Goal: Information Seeking & Learning: Learn about a topic

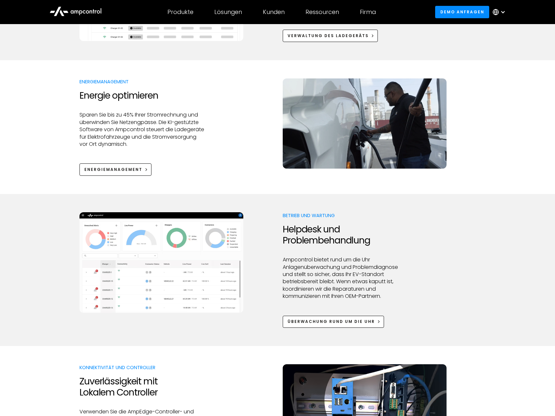
scroll to position [465, 0]
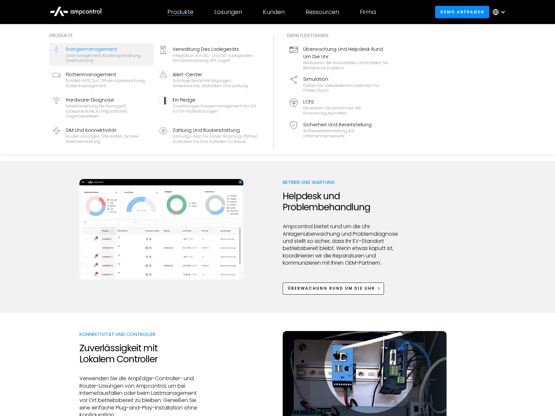
click at [94, 61] on div "Lastmanagement, Kostenoptimierung, Überbuchung" at bounding box center [108, 58] width 85 height 10
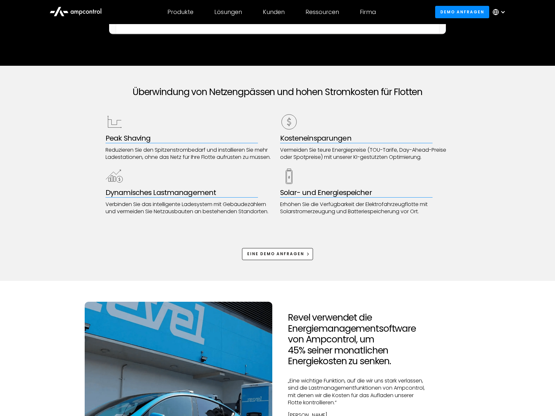
scroll to position [266, 0]
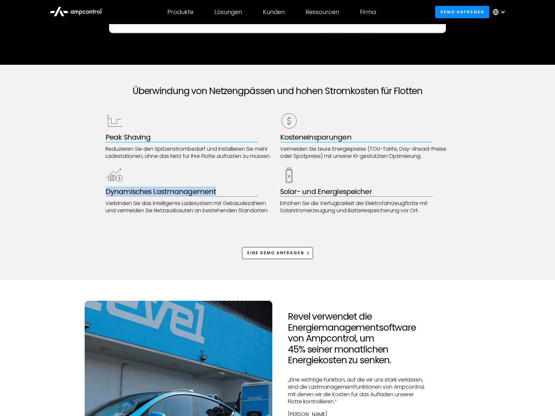
drag, startPoint x: 148, startPoint y: 151, endPoint x: 229, endPoint y: 165, distance: 82.6
click at [229, 165] on div "Peak Shaving Reduzieren Sie den Spitzenstrombedarf und installieren Sie mehr La…" at bounding box center [278, 163] width 344 height 102
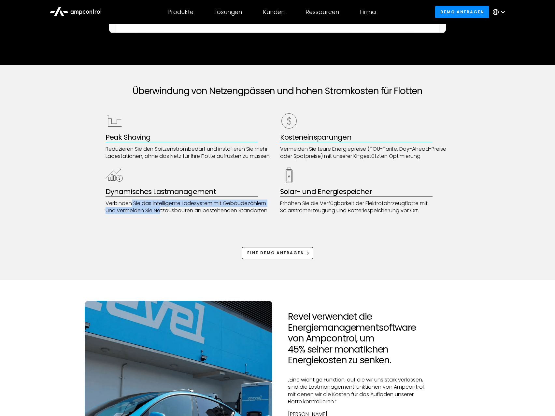
drag, startPoint x: 132, startPoint y: 203, endPoint x: 162, endPoint y: 208, distance: 30.3
click at [162, 208] on p "Verbinden Sie das intelligente Ladesystem mit Gebäudezählern und vermeiden Sie …" at bounding box center [191, 207] width 170 height 15
drag, startPoint x: 293, startPoint y: 153, endPoint x: 334, endPoint y: 157, distance: 41.9
click at [334, 157] on p "Vermeiden Sie teure Energiepreise (TOU-Tarife, Day-Ahead-Preise oder Spotpreise…" at bounding box center [365, 153] width 170 height 15
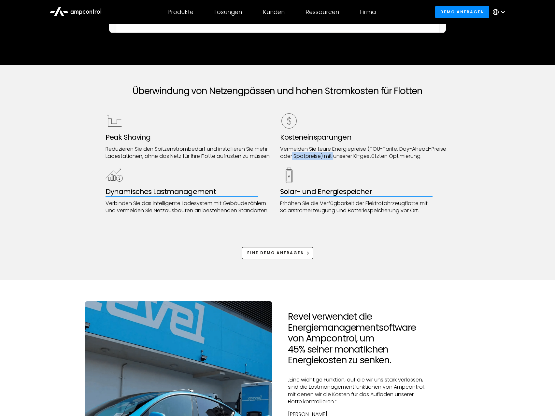
click at [334, 157] on p "Vermeiden Sie teure Energiepreise (TOU-Tarife, Day-Ahead-Preise oder Spotpreise…" at bounding box center [365, 153] width 170 height 15
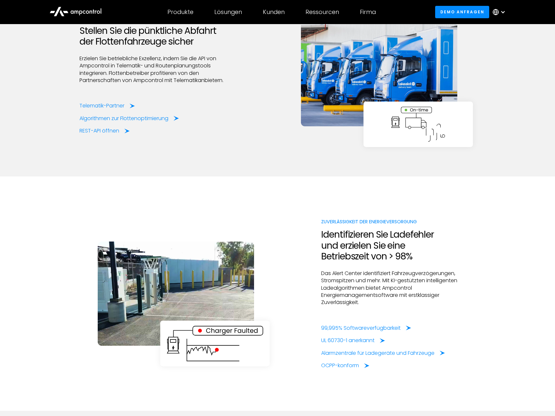
scroll to position [1495, 0]
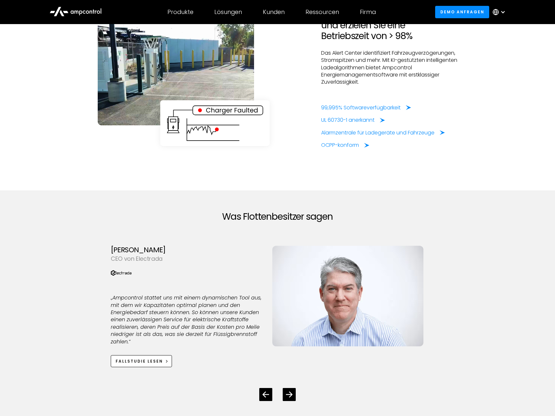
drag, startPoint x: 492, startPoint y: 332, endPoint x: 472, endPoint y: 150, distance: 182.9
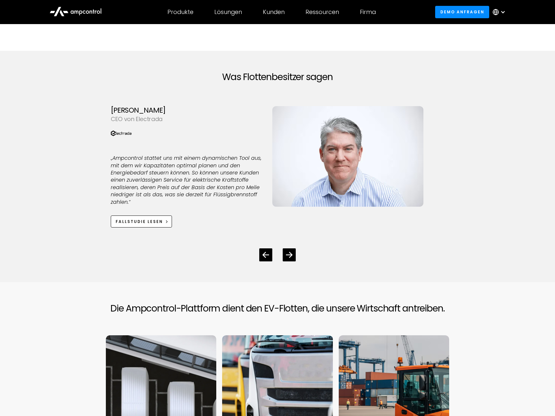
scroll to position [32, 0]
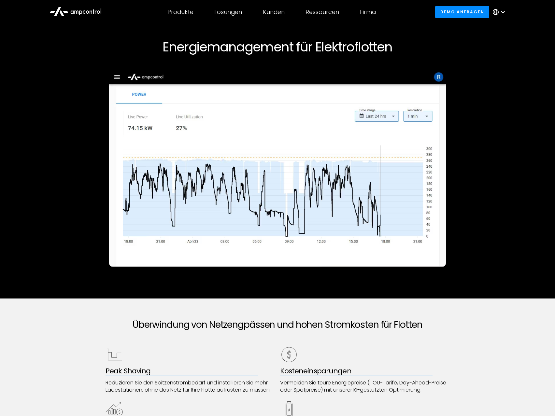
drag, startPoint x: 498, startPoint y: 311, endPoint x: 504, endPoint y: 103, distance: 208.5
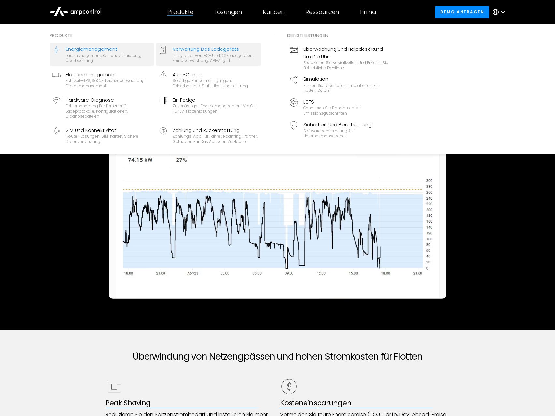
click at [208, 50] on div "Verwaltung des Ladegeräts" at bounding box center [215, 49] width 85 height 7
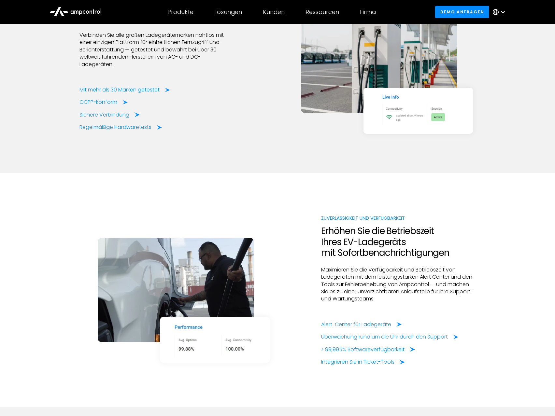
scroll to position [897, 0]
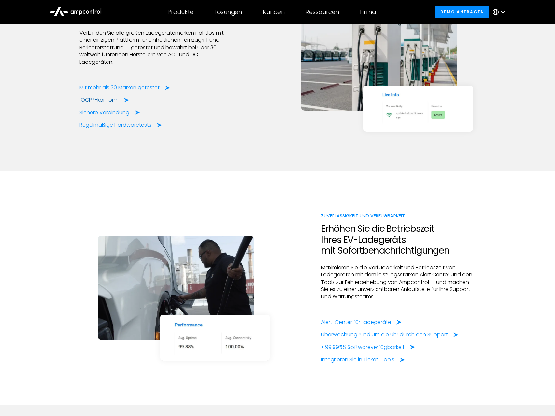
click at [124, 101] on icon at bounding box center [126, 100] width 5 height 6
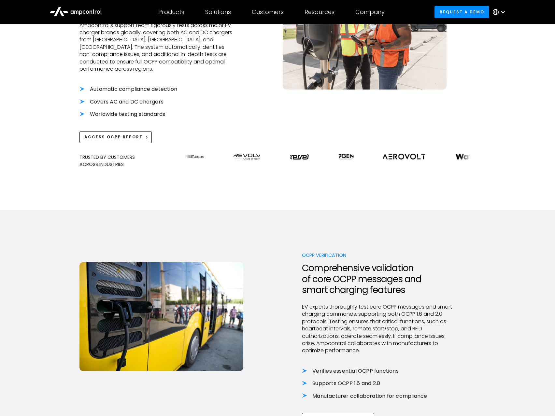
scroll to position [100, 0]
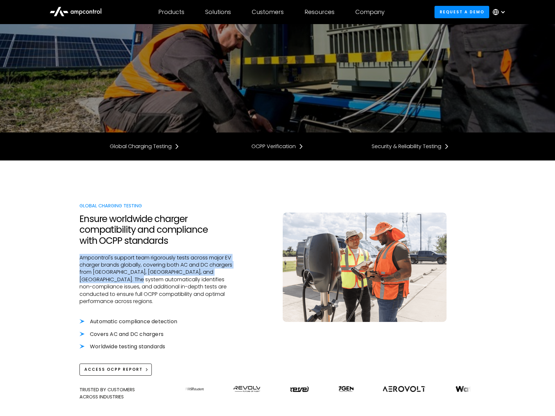
drag, startPoint x: 138, startPoint y: 282, endPoint x: 87, endPoint y: 251, distance: 59.8
click at [87, 251] on div "Global Charging Testing Ensure worldwide charger compatibility and compliance w…" at bounding box center [156, 289] width 154 height 174
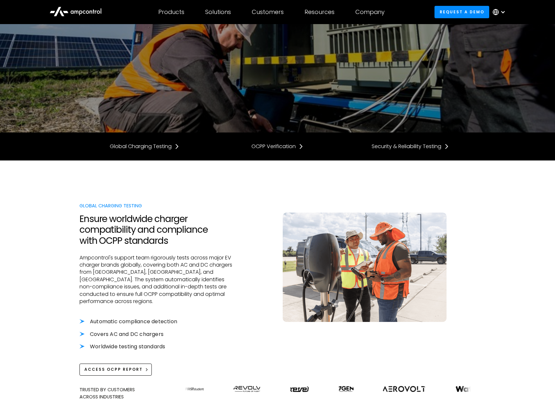
click at [87, 251] on div at bounding box center [156, 251] width 154 height 8
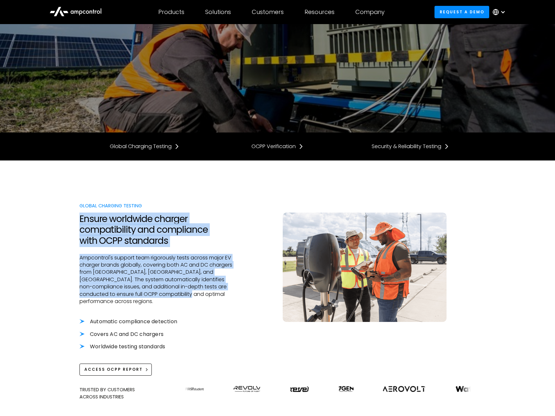
drag, startPoint x: 208, startPoint y: 296, endPoint x: 78, endPoint y: 220, distance: 150.6
click at [78, 220] on div "Global Charging Testing Ensure worldwide charger compatibility and compliance w…" at bounding box center [277, 302] width 555 height 282
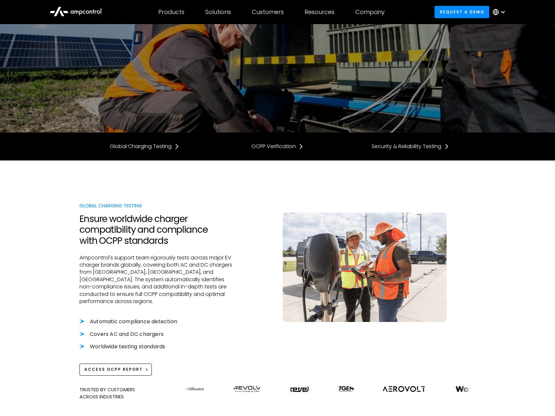
click at [78, 220] on div "Global Charging Testing Ensure worldwide charger compatibility and compliance w…" at bounding box center [277, 302] width 555 height 282
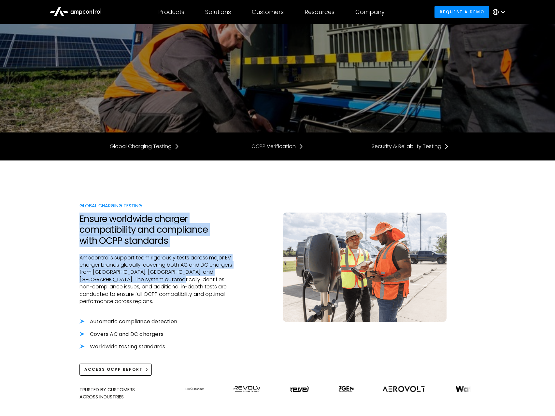
drag, startPoint x: 79, startPoint y: 221, endPoint x: 170, endPoint y: 279, distance: 108.4
click at [170, 279] on div "Global Charging Testing Ensure worldwide charger compatibility and compliance w…" at bounding box center [277, 302] width 555 height 282
click at [170, 279] on p "Ampcontrol's support team rigorously tests across major EV charger brands globa…" at bounding box center [156, 279] width 154 height 51
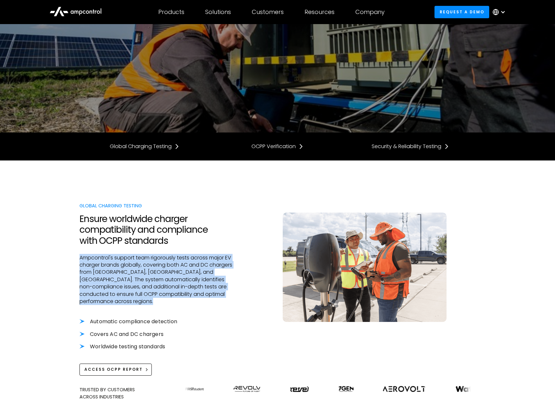
drag, startPoint x: 224, startPoint y: 298, endPoint x: 67, endPoint y: 253, distance: 163.2
click at [67, 253] on div "Global Charging Testing Ensure worldwide charger compatibility and compliance w…" at bounding box center [277, 302] width 555 height 282
click at [68, 253] on div "Global Charging Testing Ensure worldwide charger compatibility and compliance w…" at bounding box center [277, 302] width 555 height 282
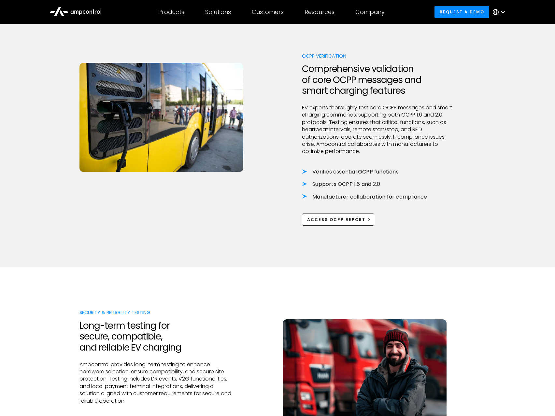
scroll to position [598, 0]
